Goal: Transaction & Acquisition: Purchase product/service

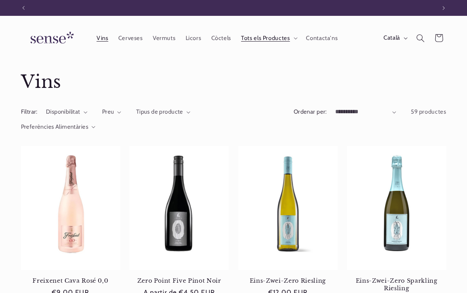
scroll to position [0, 412]
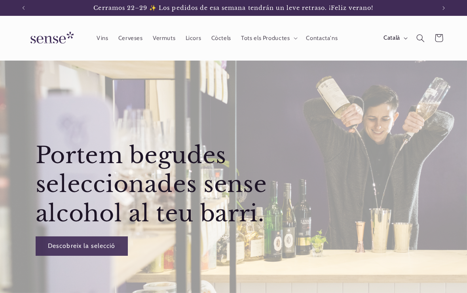
click at [103, 39] on span "Vins" at bounding box center [103, 38] width 12 height 8
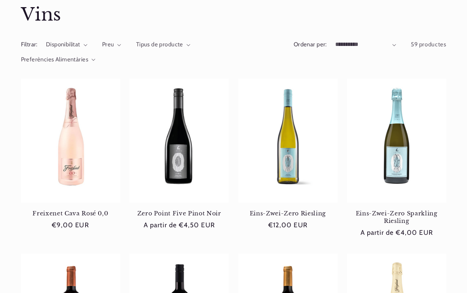
scroll to position [67, 0]
click at [290, 210] on link "Eins-Zwei-Zero Riesling" at bounding box center [287, 213] width 99 height 7
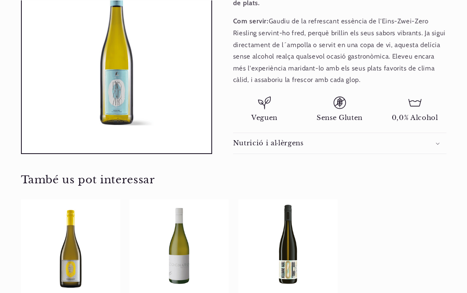
scroll to position [345, 0]
click at [437, 133] on summary "Nutrició i al·lèrgens" at bounding box center [339, 143] width 213 height 21
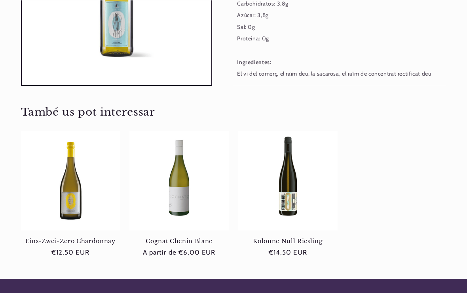
scroll to position [548, 0]
click at [72, 238] on link "Eins-Zwei-Zero Chardonnay" at bounding box center [70, 241] width 99 height 7
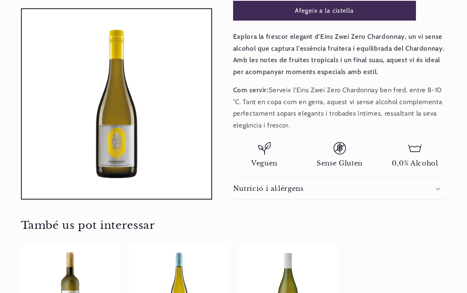
scroll to position [254, 0]
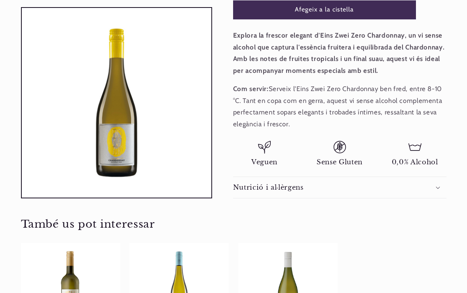
click at [440, 186] on icon at bounding box center [438, 187] width 4 height 3
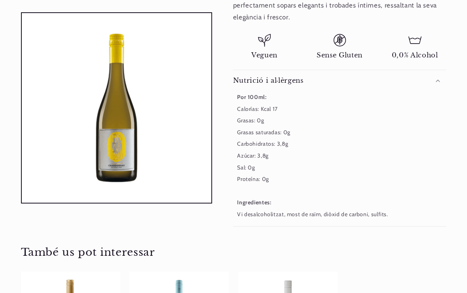
scroll to position [0, 0]
